Goal: Task Accomplishment & Management: Use online tool/utility

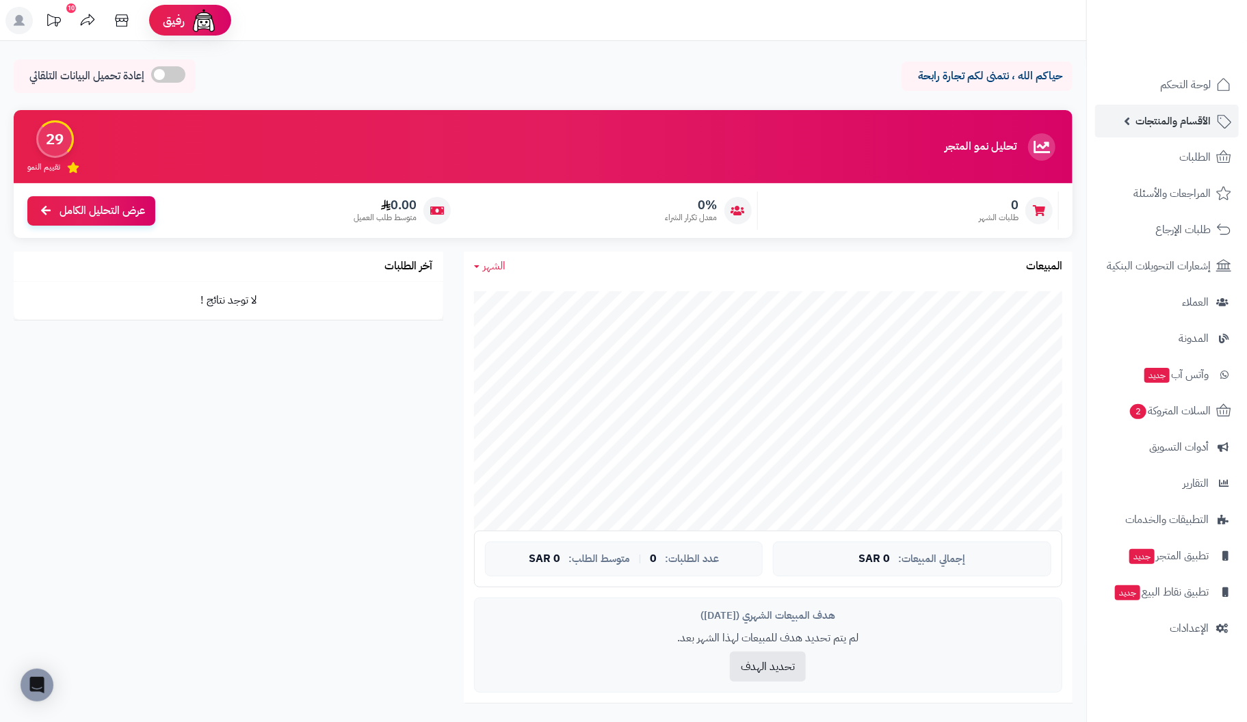
click at [1197, 118] on span "الأقسام والمنتجات" at bounding box center [1173, 121] width 75 height 19
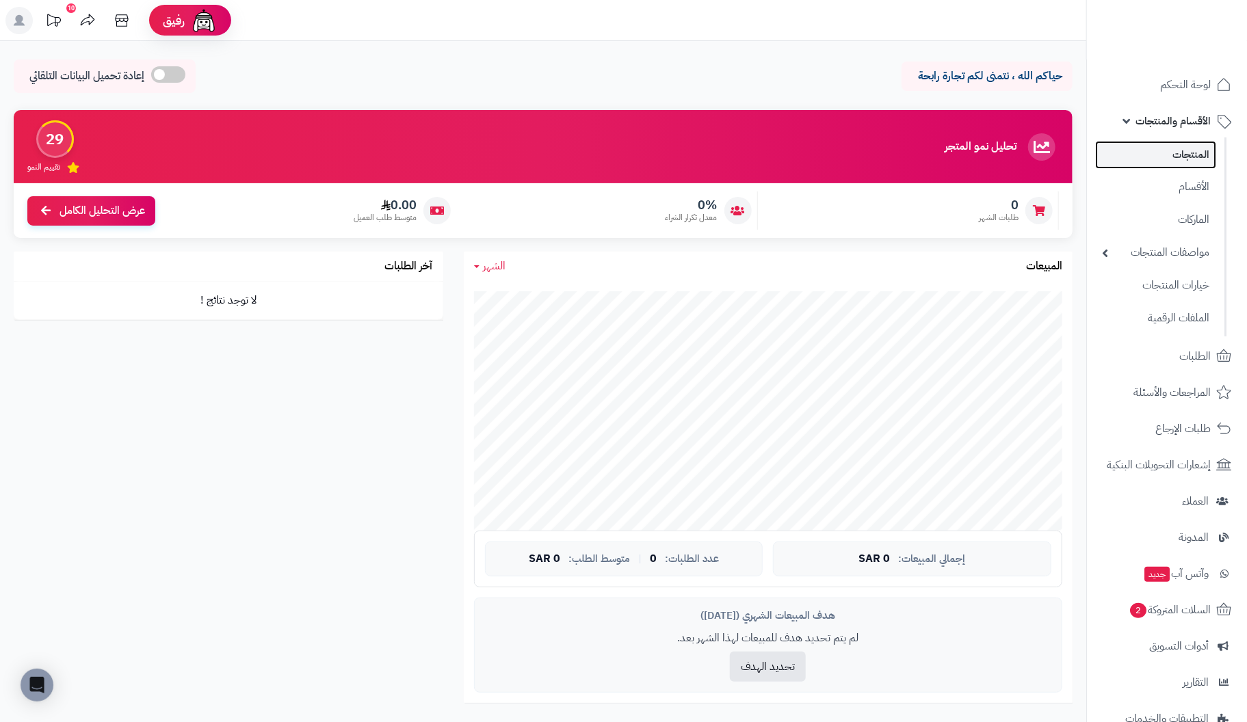
click at [1189, 160] on link "المنتجات" at bounding box center [1155, 155] width 121 height 28
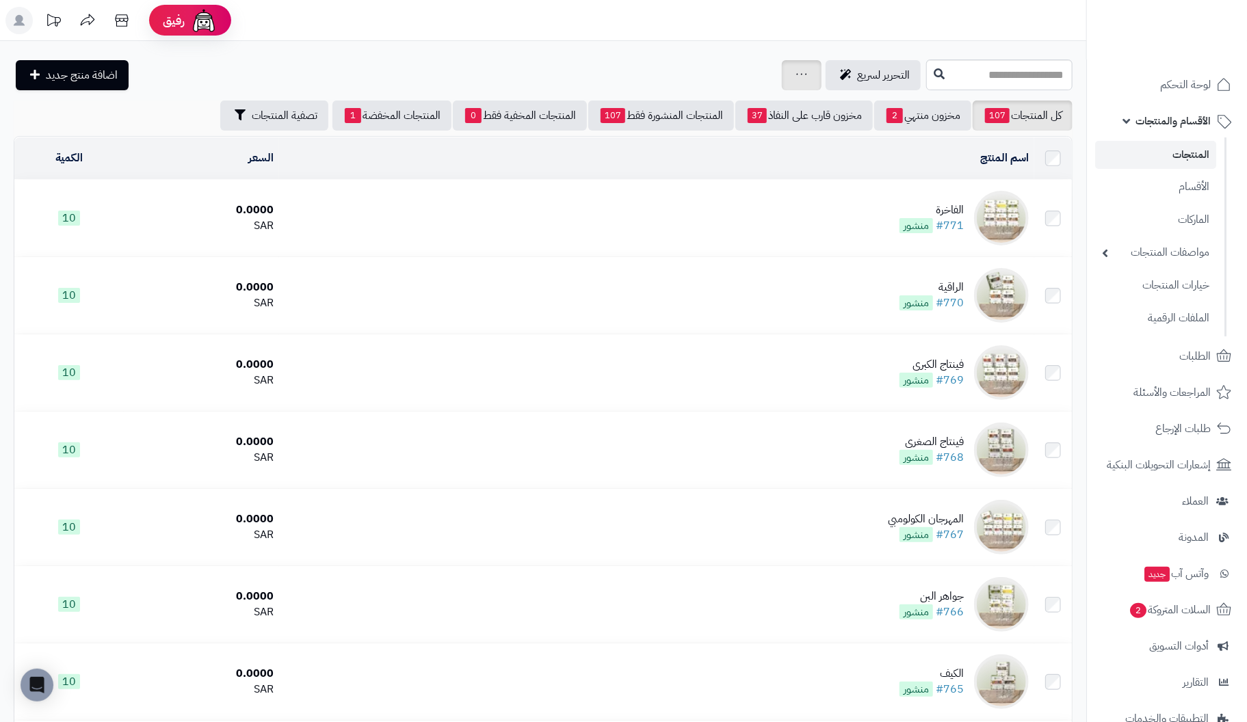
click at [796, 73] on icon at bounding box center [801, 74] width 11 height 9
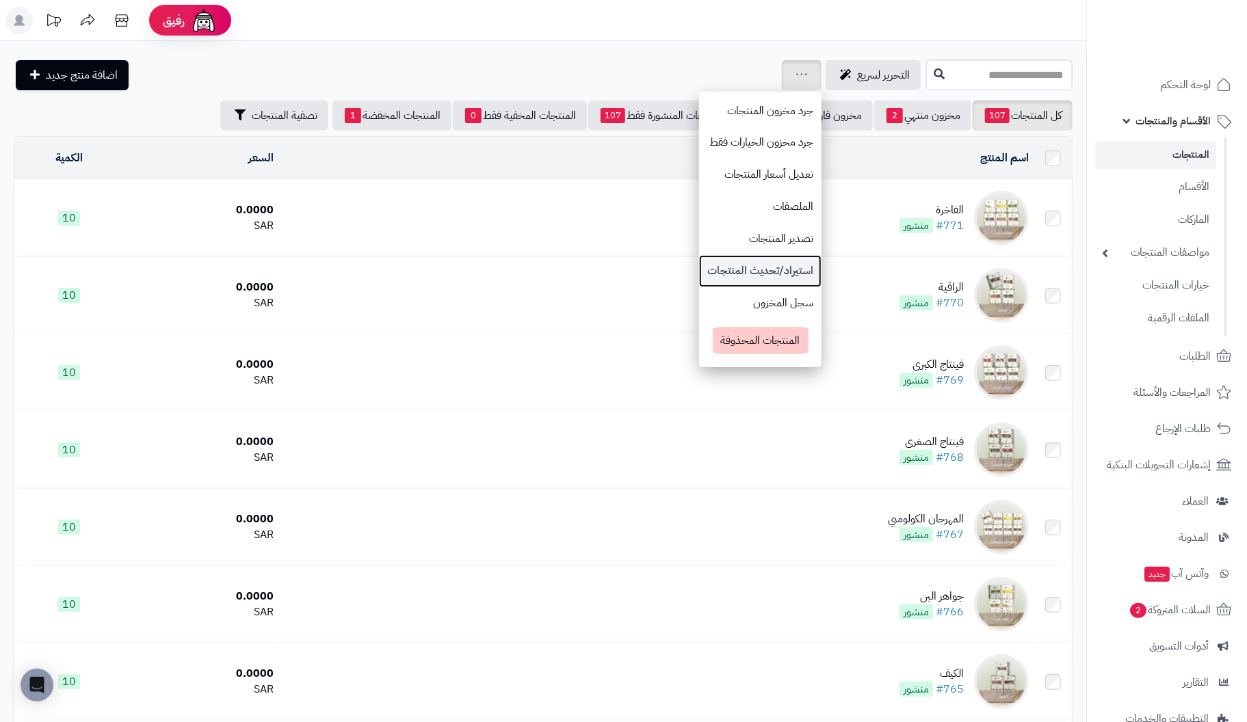
click at [708, 271] on link "استيراد/تحديث المنتجات" at bounding box center [760, 271] width 122 height 32
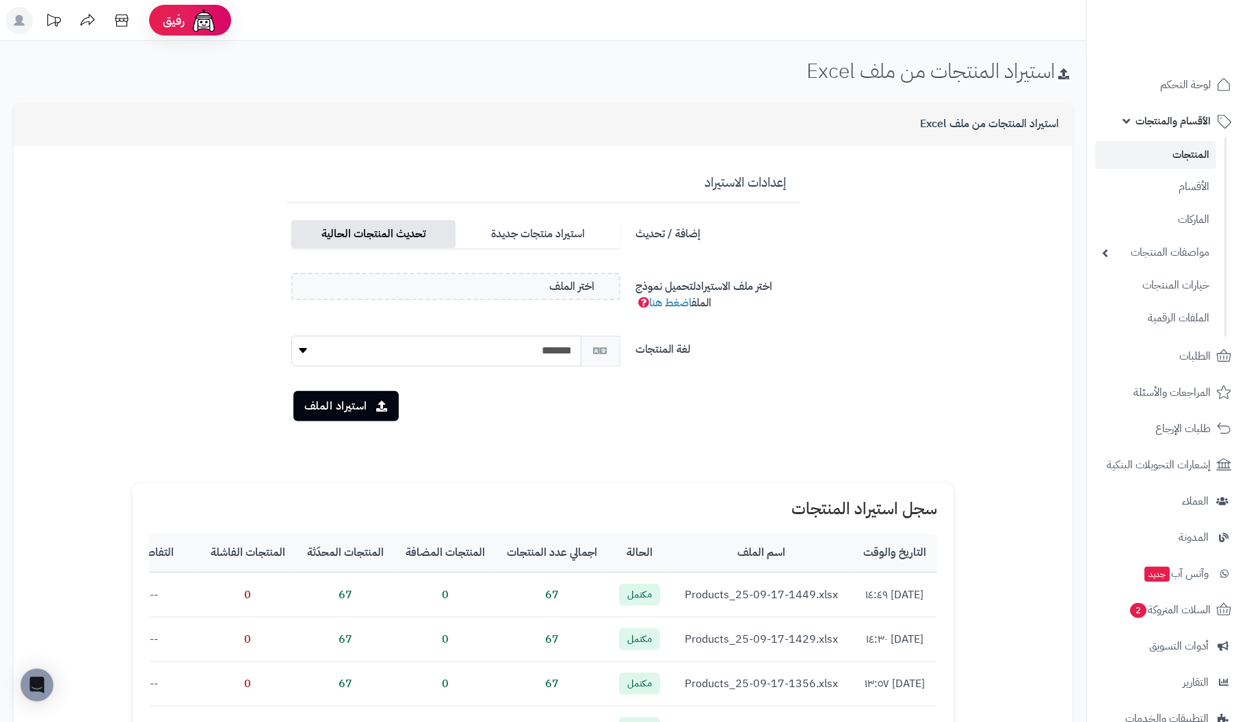
click at [381, 237] on label "تحديث المنتجات الحالية" at bounding box center [373, 234] width 164 height 28
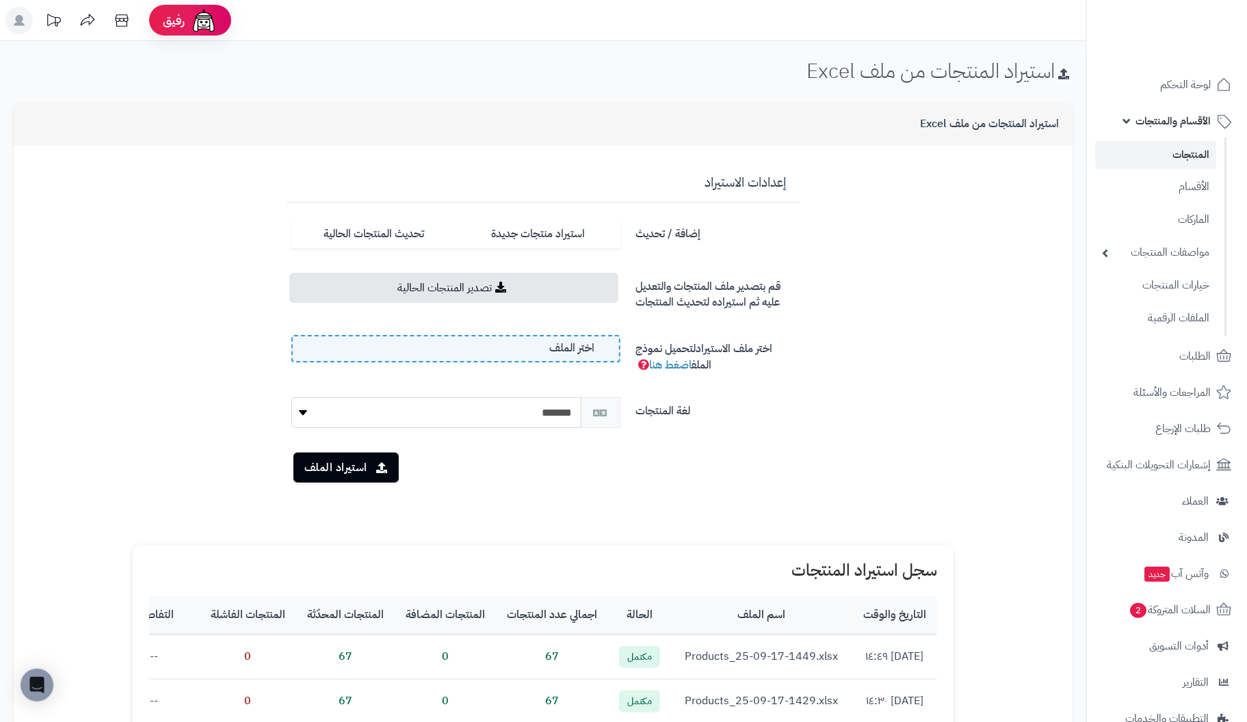
click at [440, 343] on label "اختر الملف" at bounding box center [455, 348] width 329 height 27
click at [0, 0] on input "اختر الملف" at bounding box center [0, 0] width 0 height 0
click at [337, 469] on button "استيراد الملف" at bounding box center [345, 467] width 105 height 30
